Goal: Task Accomplishment & Management: Manage account settings

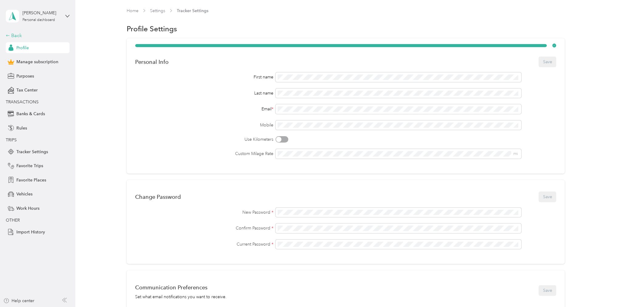
click at [16, 36] on div "Back" at bounding box center [36, 35] width 61 height 7
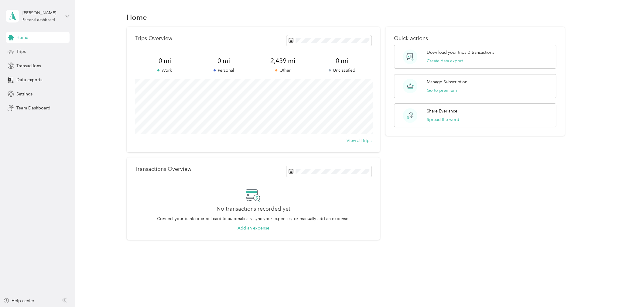
click at [26, 50] on div "Trips" at bounding box center [38, 51] width 64 height 11
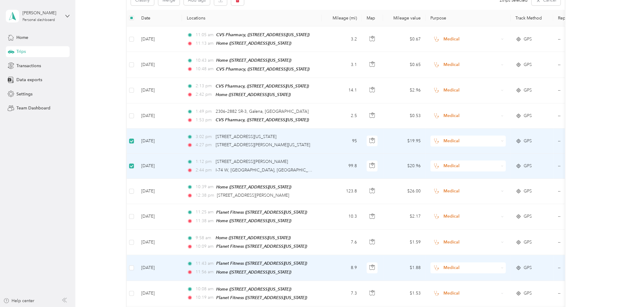
scroll to position [60, 0]
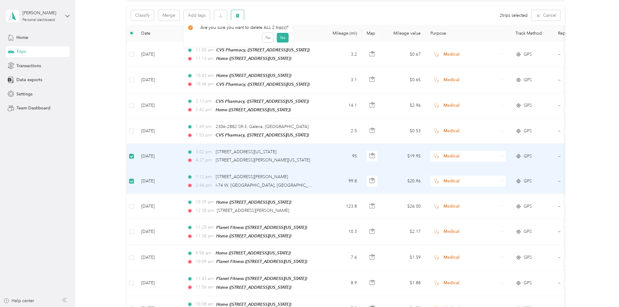
click at [235, 16] on icon "button" at bounding box center [237, 15] width 4 height 4
click at [279, 38] on button "Yes" at bounding box center [283, 41] width 12 height 10
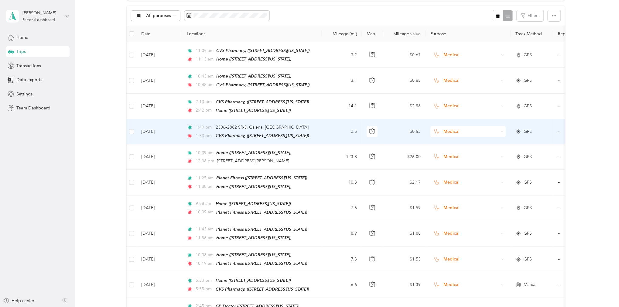
click at [336, 131] on td "2.5" at bounding box center [342, 131] width 40 height 25
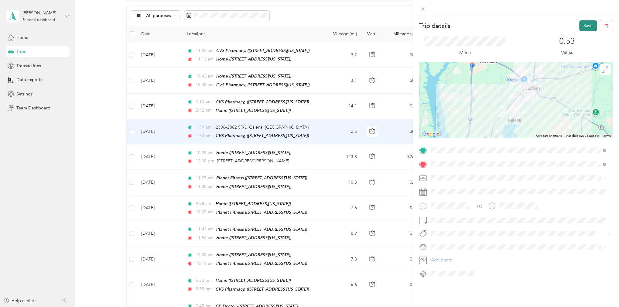
click at [588, 23] on button "Save" at bounding box center [588, 25] width 18 height 11
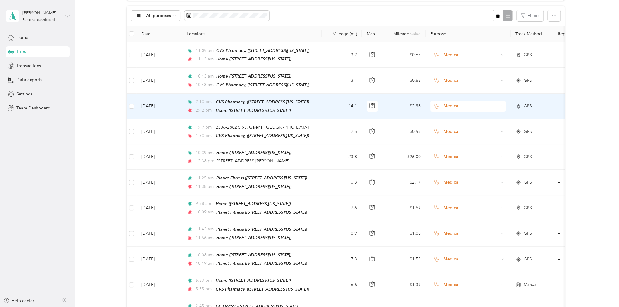
click at [335, 104] on td "14.1" at bounding box center [342, 107] width 40 height 26
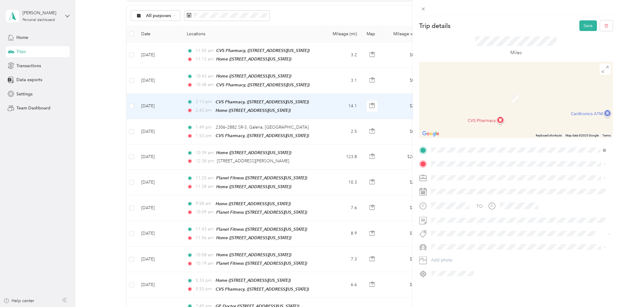
click at [503, 187] on div "Home" at bounding box center [472, 187] width 61 height 5
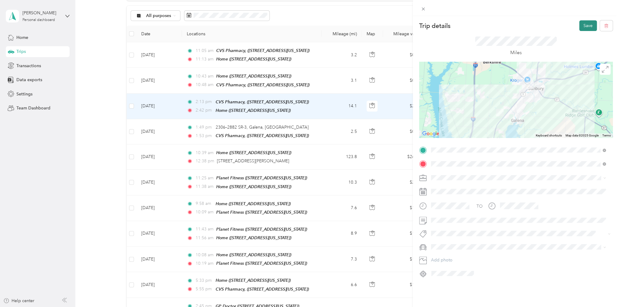
click at [583, 28] on button "Save" at bounding box center [588, 25] width 18 height 11
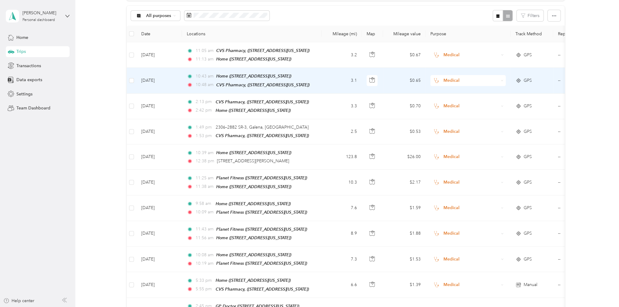
click at [343, 80] on td "3.1" at bounding box center [342, 81] width 40 height 26
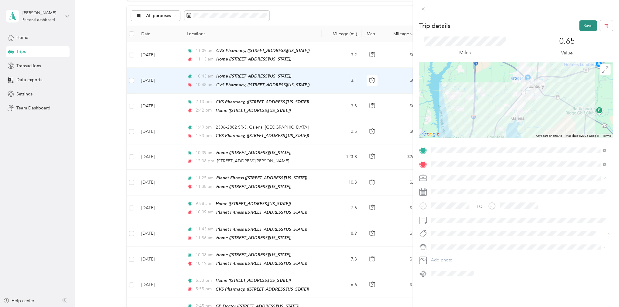
click at [583, 26] on button "Save" at bounding box center [588, 25] width 18 height 11
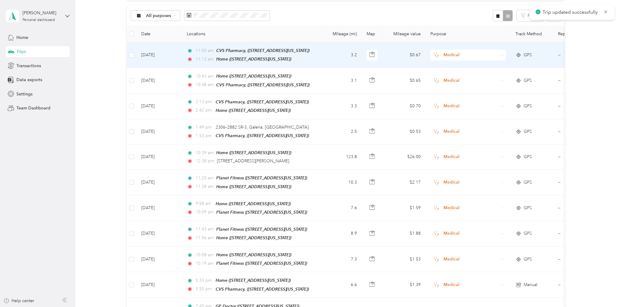
click at [340, 56] on td "3.2" at bounding box center [342, 55] width 40 height 26
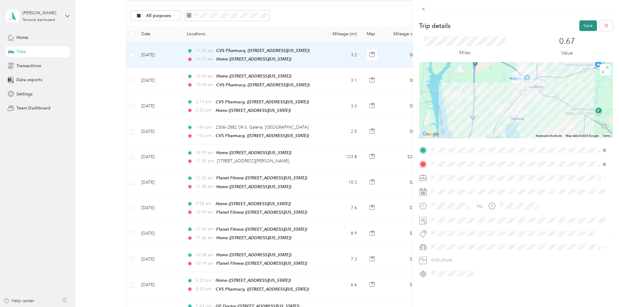
click at [585, 25] on button "Save" at bounding box center [588, 25] width 18 height 11
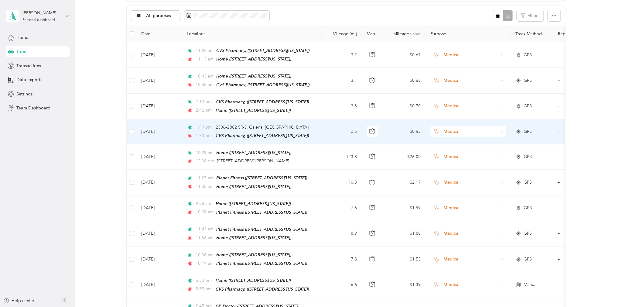
click at [342, 129] on td "2.5" at bounding box center [342, 131] width 40 height 25
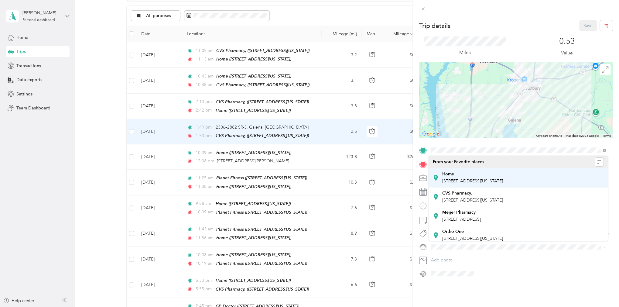
click at [503, 178] on span "[STREET_ADDRESS][US_STATE]" at bounding box center [472, 180] width 61 height 5
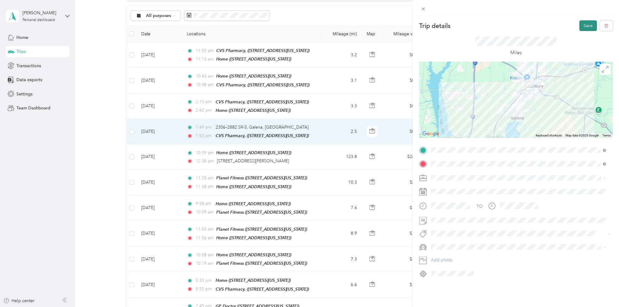
click at [582, 26] on button "Save" at bounding box center [588, 25] width 18 height 11
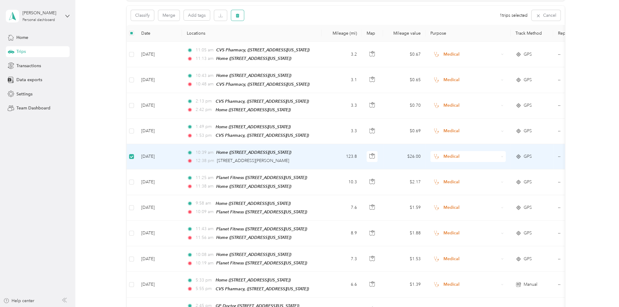
click at [237, 15] on icon "button" at bounding box center [238, 16] width 4 height 4
click at [283, 40] on button "Yes" at bounding box center [283, 41] width 12 height 10
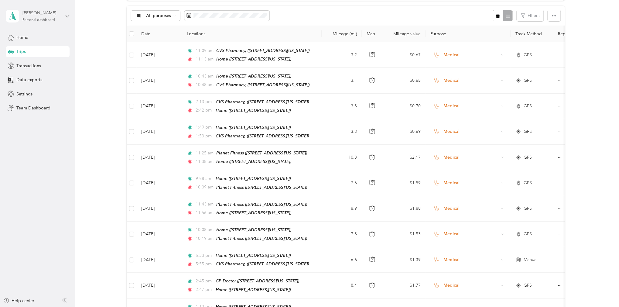
click at [58, 13] on div "[PERSON_NAME]" at bounding box center [41, 13] width 38 height 6
click at [38, 49] on div "Log out" at bounding box center [69, 49] width 119 height 11
